Goal: Navigation & Orientation: Find specific page/section

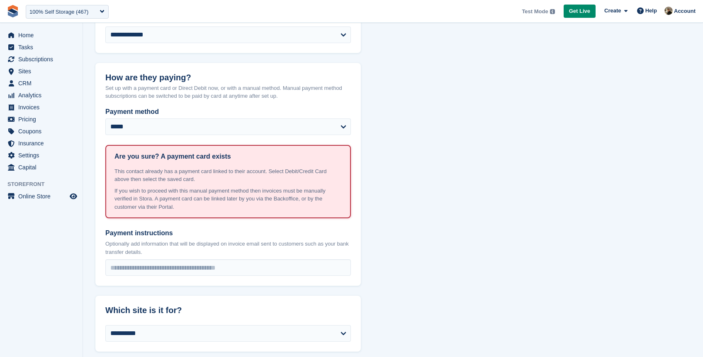
scroll to position [70, 0]
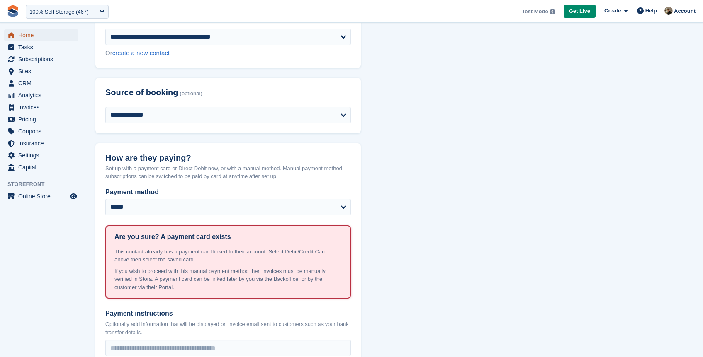
click at [21, 34] on span "Home" at bounding box center [43, 35] width 50 height 12
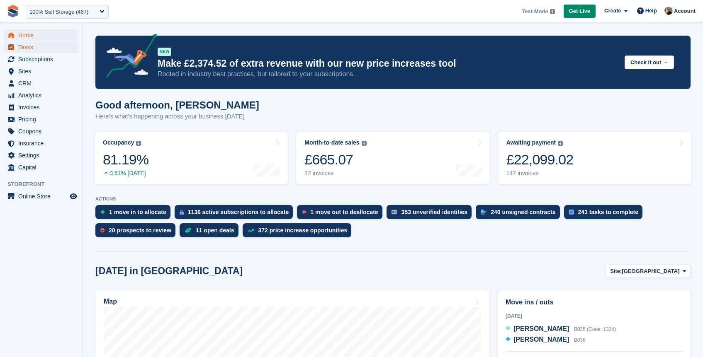
click at [26, 48] on span "Tasks" at bounding box center [43, 47] width 50 height 12
click at [32, 33] on span "Home" at bounding box center [43, 35] width 50 height 12
